Goal: Task Accomplishment & Management: Manage account settings

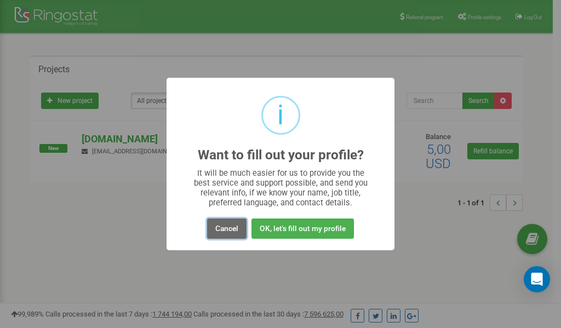
click at [228, 229] on button "Cancel" at bounding box center [226, 228] width 39 height 20
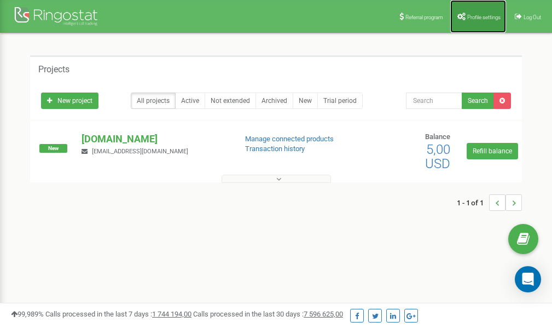
click at [480, 20] on link "Profile settings" at bounding box center [479, 16] width 56 height 33
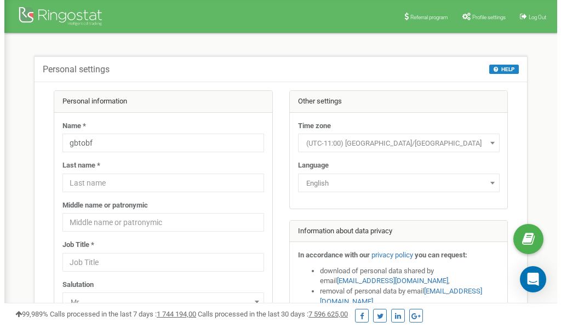
scroll to position [55, 0]
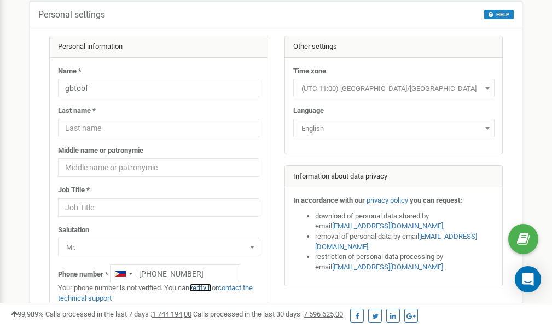
click at [205, 288] on link "verify it" at bounding box center [200, 288] width 22 height 8
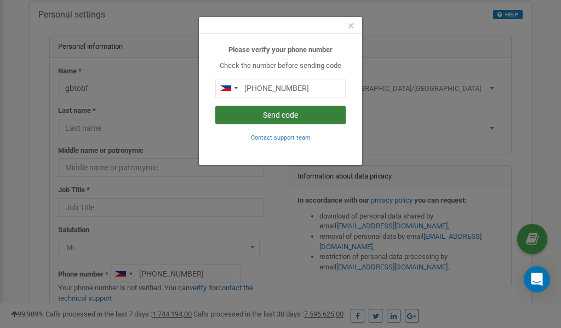
click at [270, 116] on button "Send code" at bounding box center [280, 115] width 130 height 19
